Goal: Task Accomplishment & Management: Manage account settings

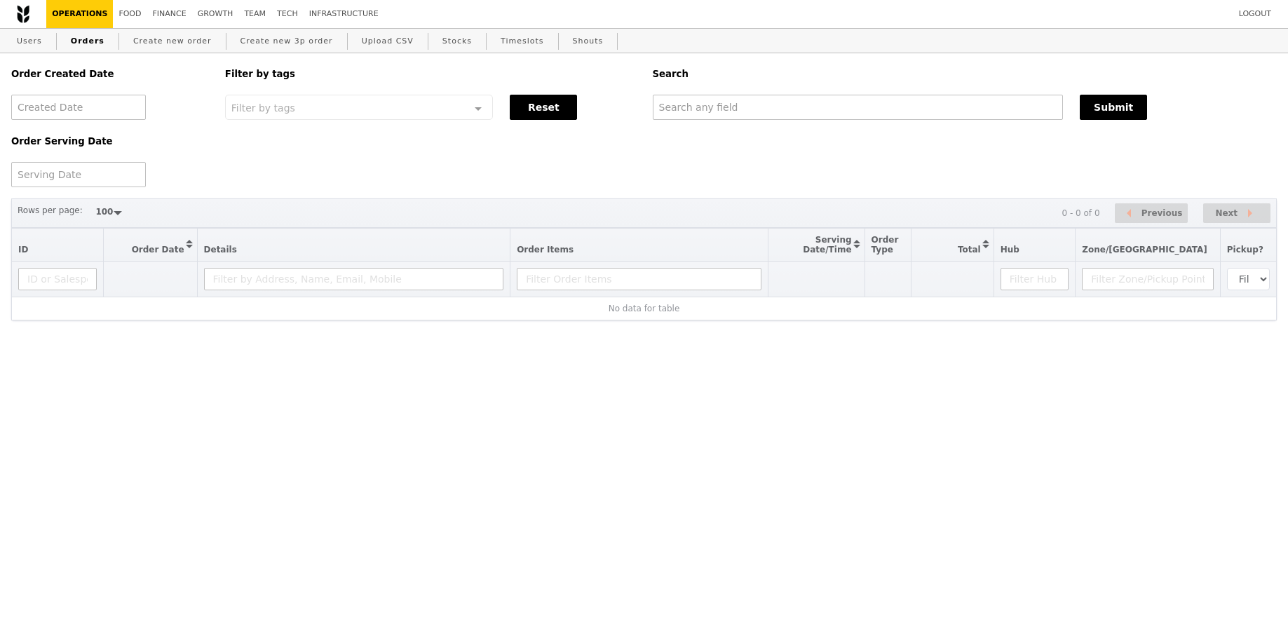
select select "100"
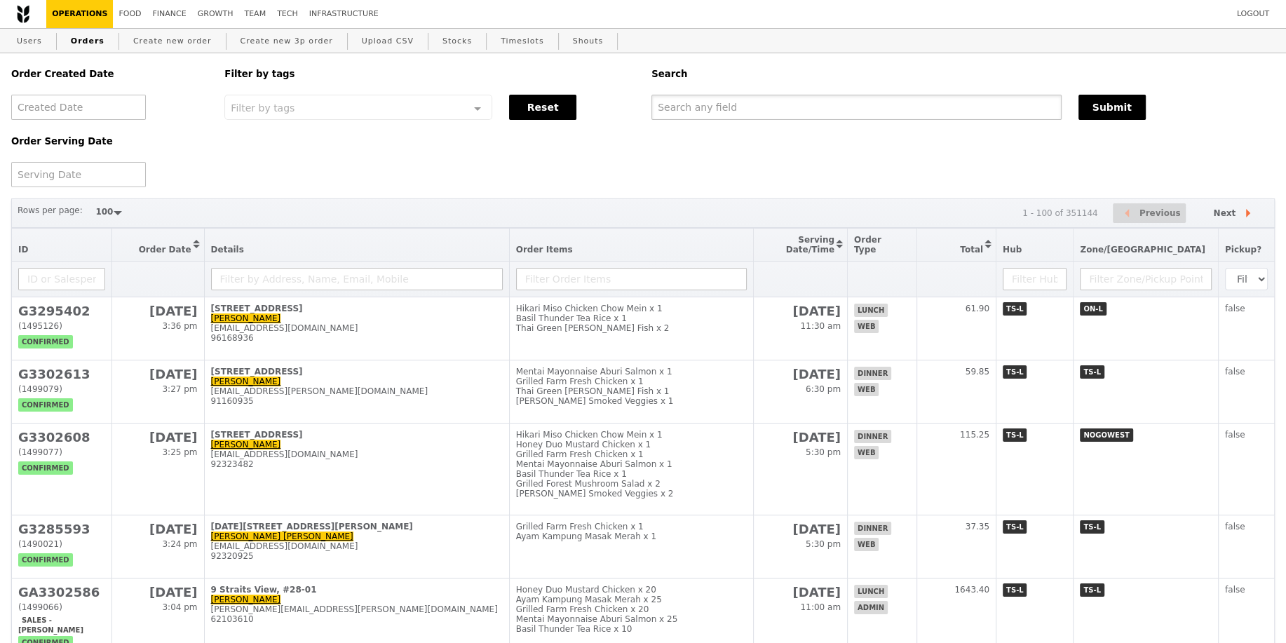
click at [775, 102] on input "text" at bounding box center [856, 107] width 410 height 25
type input "alka"
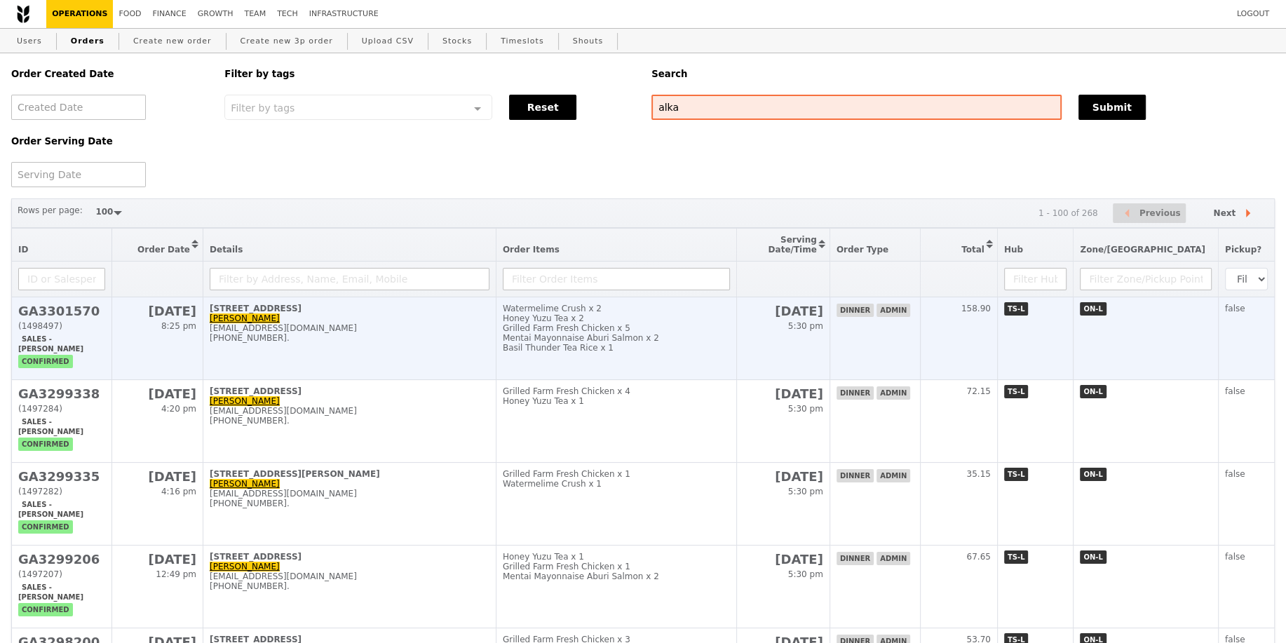
click at [627, 326] on div "Grilled Farm Fresh Chicken x 5" at bounding box center [616, 328] width 227 height 10
